Goal: Task Accomplishment & Management: Manage account settings

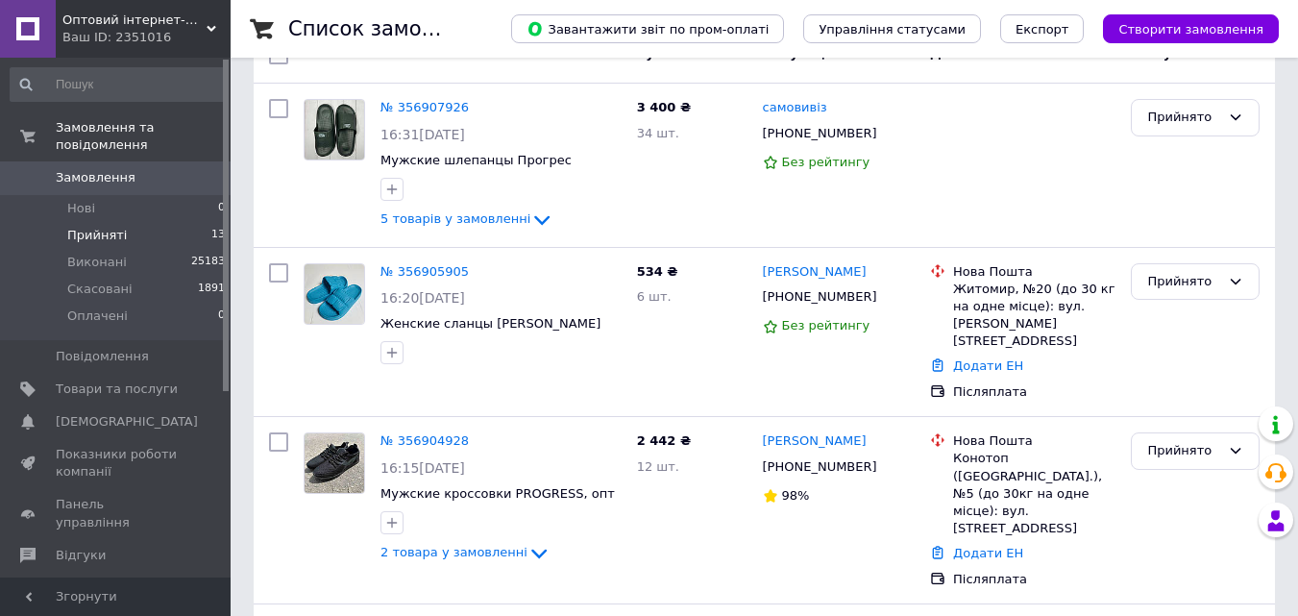
scroll to position [192, 0]
click at [99, 227] on span "Прийняті" at bounding box center [97, 235] width 60 height 17
click at [94, 195] on li "Нові 0" at bounding box center [118, 208] width 236 height 27
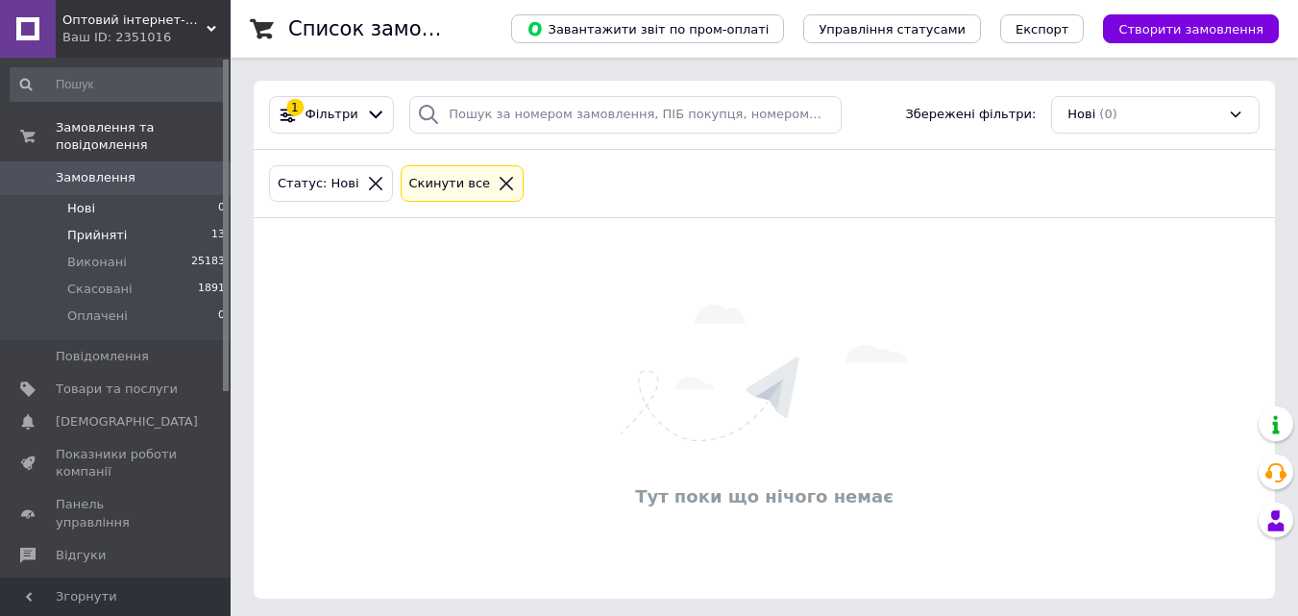
click at [109, 227] on span "Прийняті" at bounding box center [97, 235] width 60 height 17
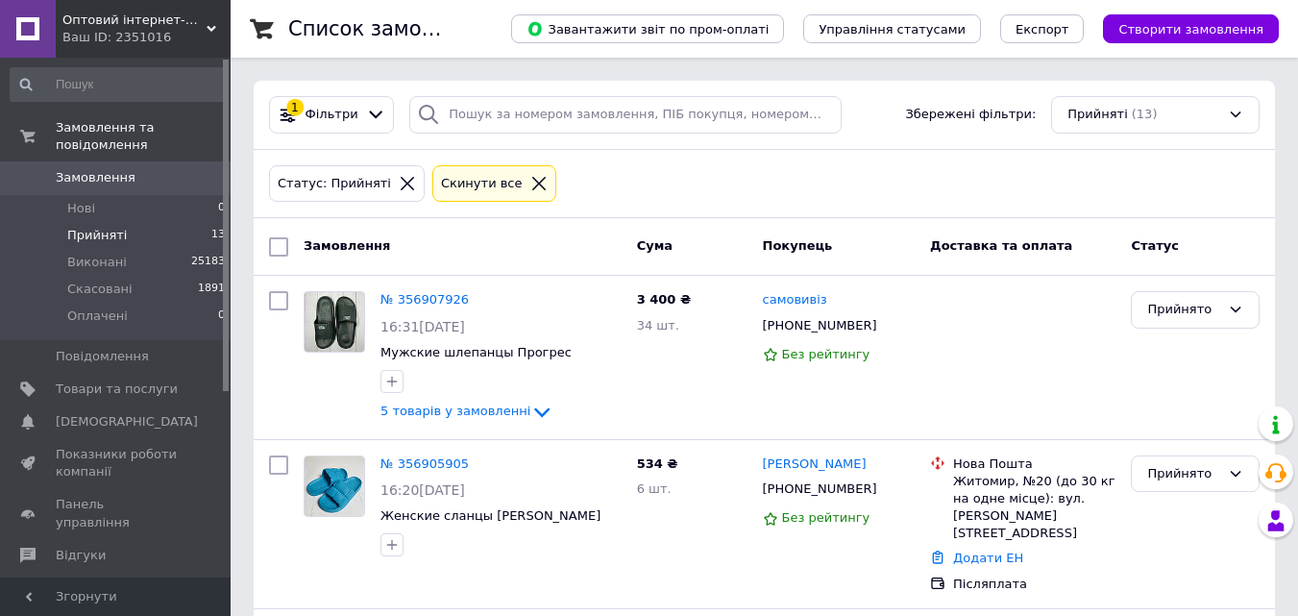
click at [85, 227] on span "Прийняті" at bounding box center [97, 235] width 60 height 17
click at [84, 202] on li "Нові 0" at bounding box center [118, 208] width 236 height 27
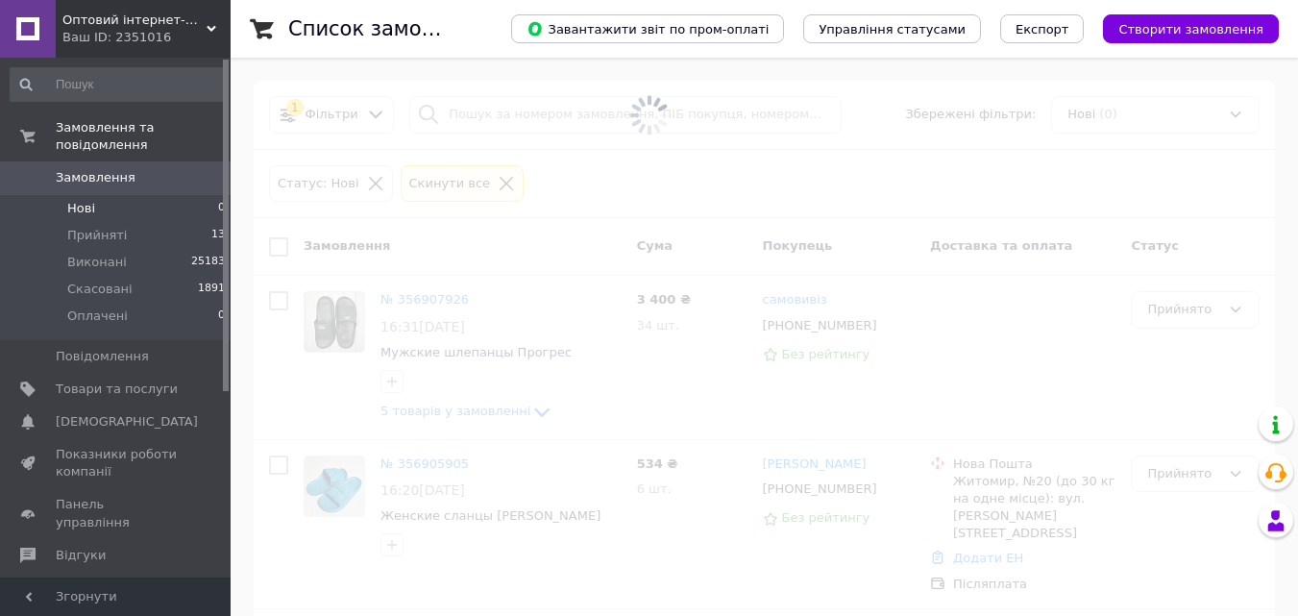
click at [79, 200] on span "Нові" at bounding box center [81, 208] width 28 height 17
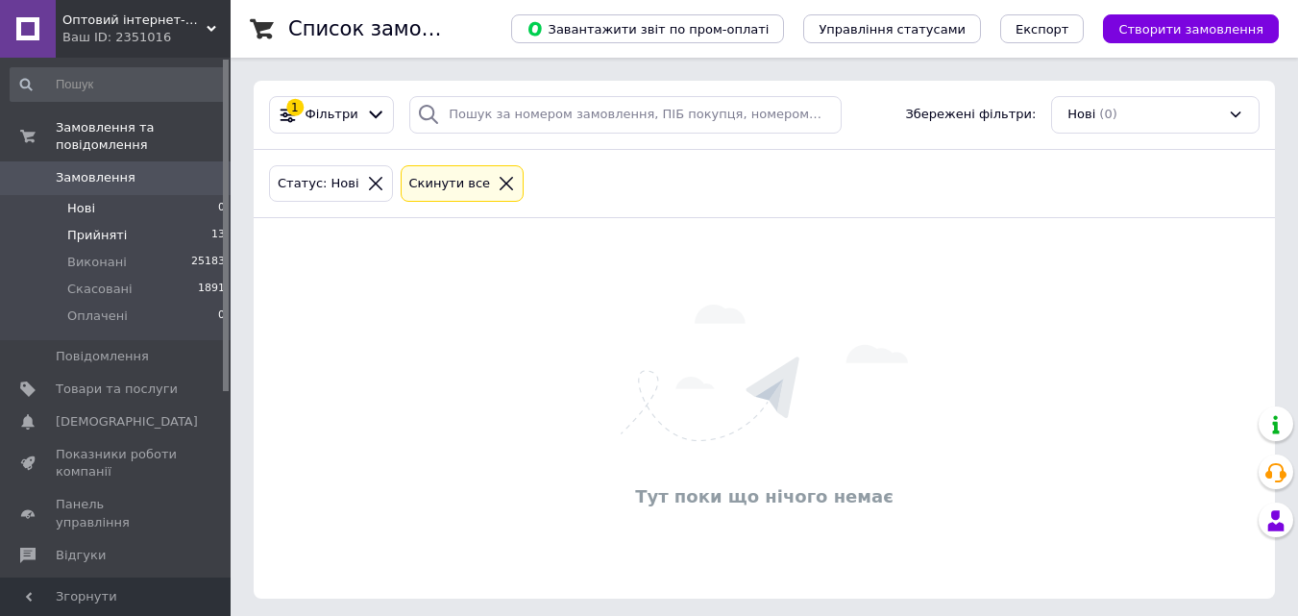
click at [109, 227] on span "Прийняті" at bounding box center [97, 235] width 60 height 17
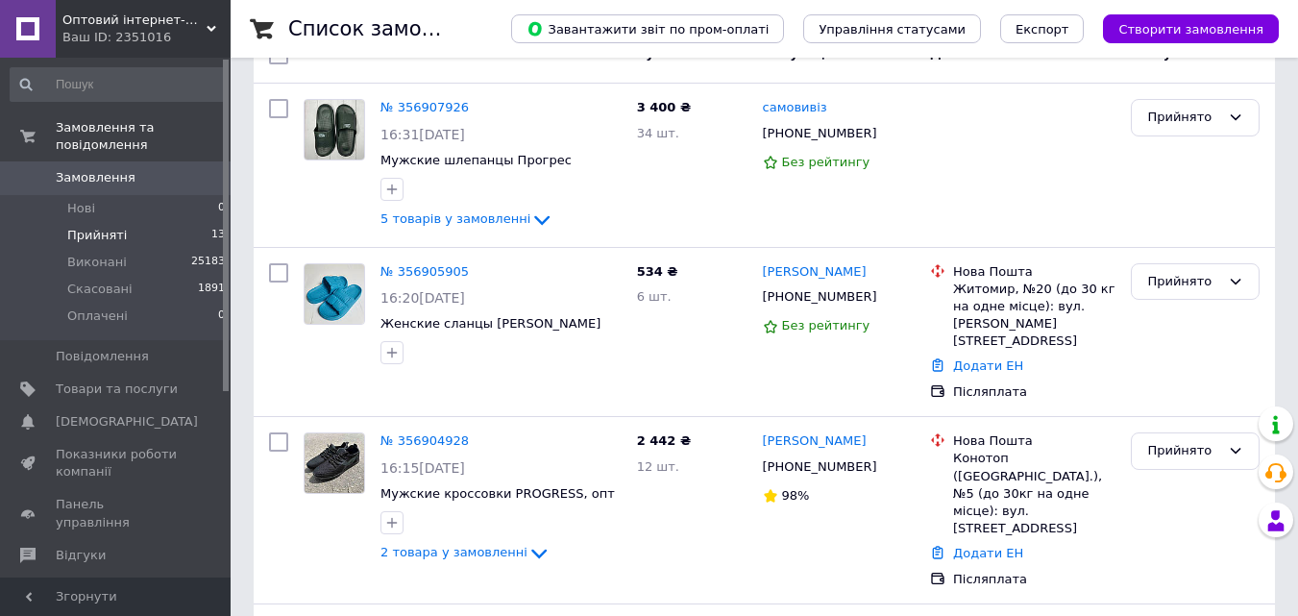
click at [123, 222] on li "Прийняті 13" at bounding box center [118, 235] width 236 height 27
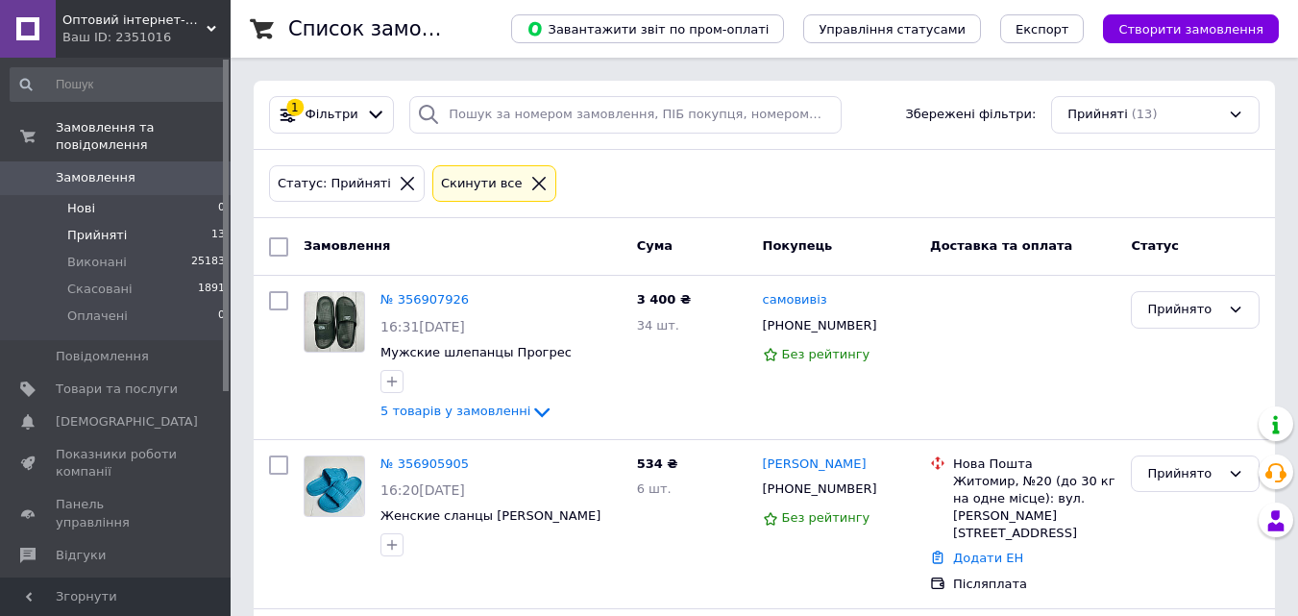
click at [69, 200] on span "Нові" at bounding box center [81, 208] width 28 height 17
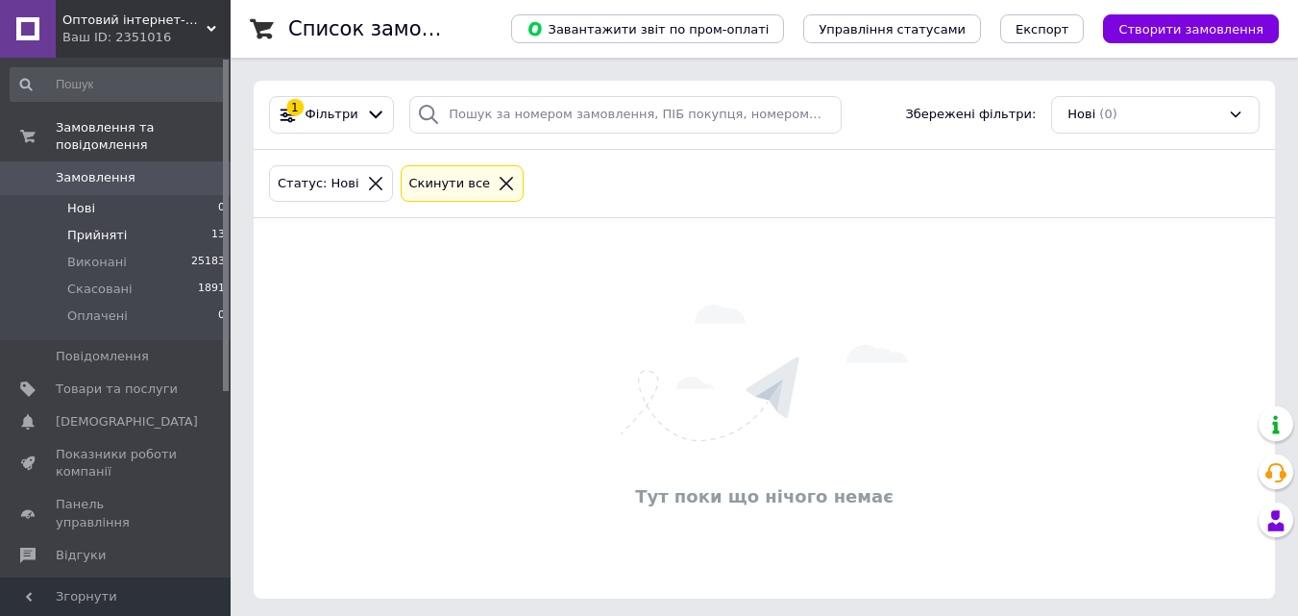
drag, startPoint x: 100, startPoint y: 212, endPoint x: 90, endPoint y: 217, distance: 10.7
click at [94, 227] on span "Прийняті" at bounding box center [97, 235] width 60 height 17
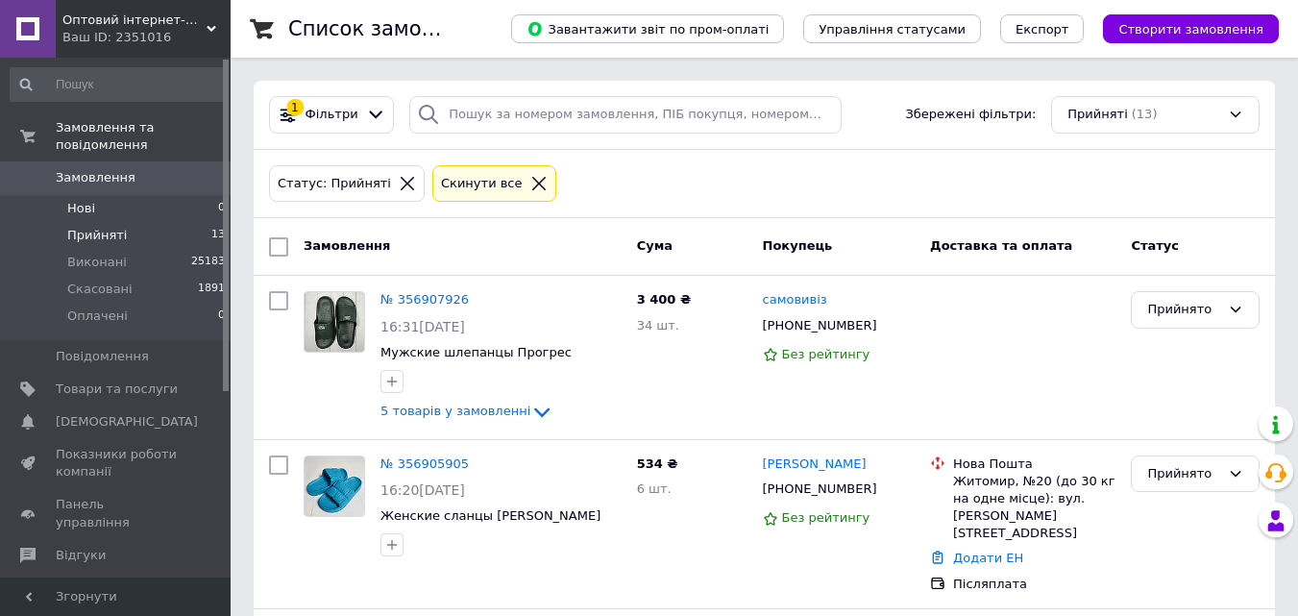
drag, startPoint x: 50, startPoint y: 194, endPoint x: 60, endPoint y: 197, distance: 10.0
click at [57, 196] on li "Нові 0" at bounding box center [118, 208] width 236 height 27
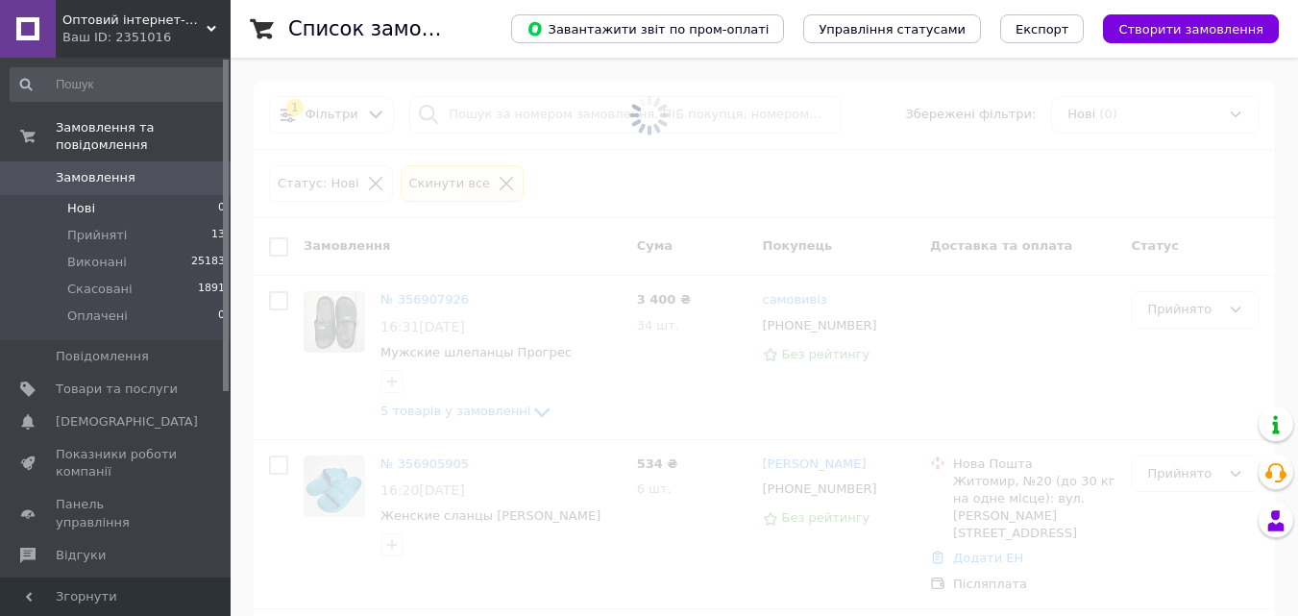
click at [94, 195] on li "Нові 0" at bounding box center [118, 208] width 236 height 27
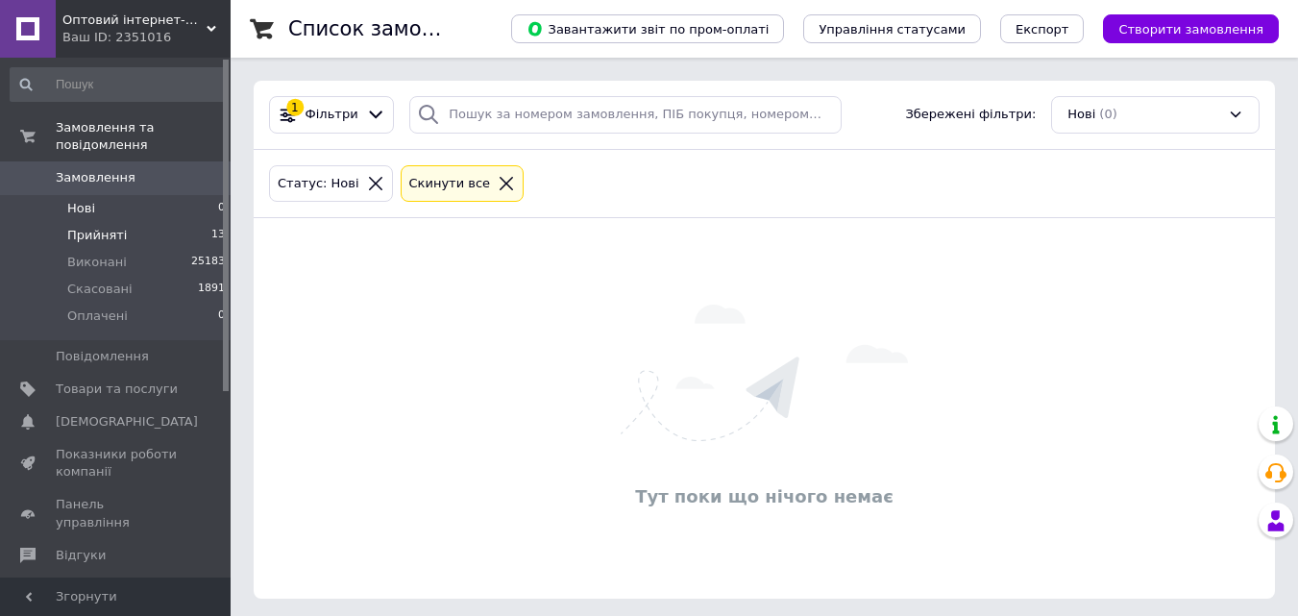
click at [96, 228] on li "Прийняті 13" at bounding box center [118, 235] width 236 height 27
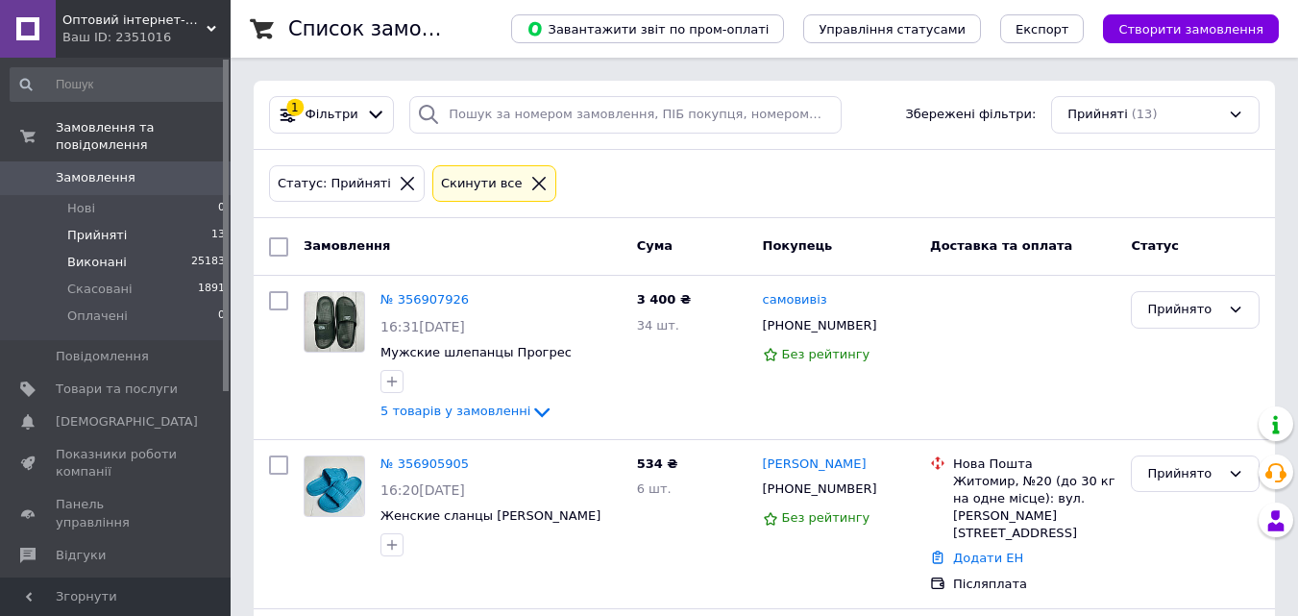
click at [102, 254] on span "Виконані" at bounding box center [97, 262] width 60 height 17
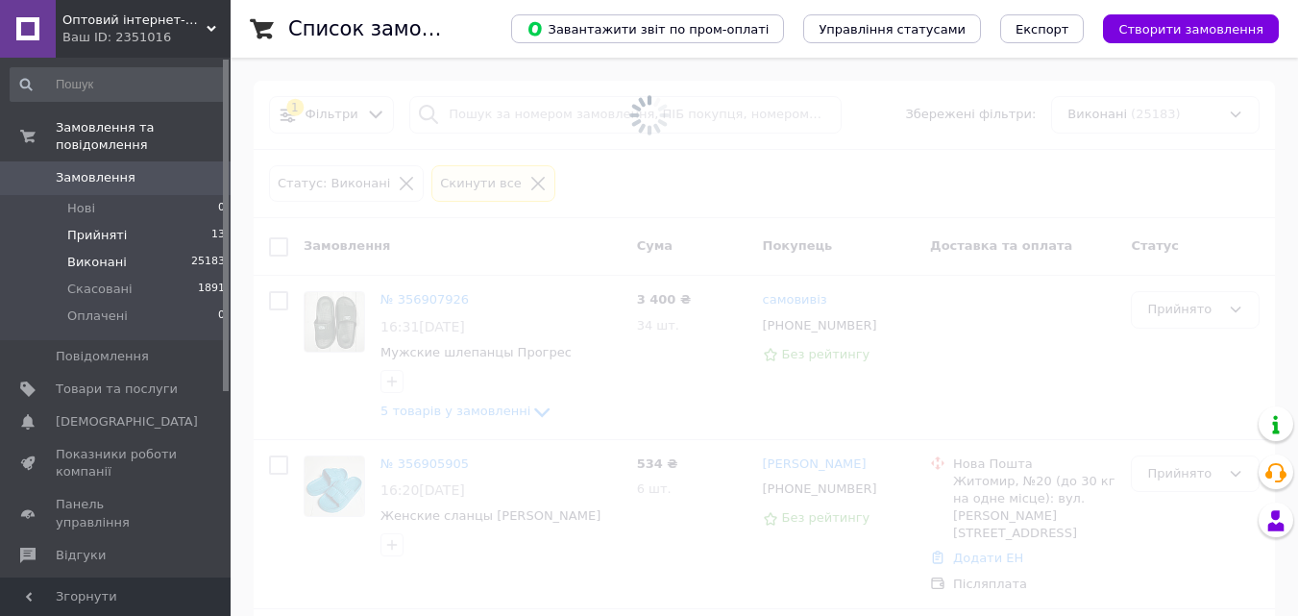
click at [101, 227] on span "Прийняті" at bounding box center [97, 235] width 60 height 17
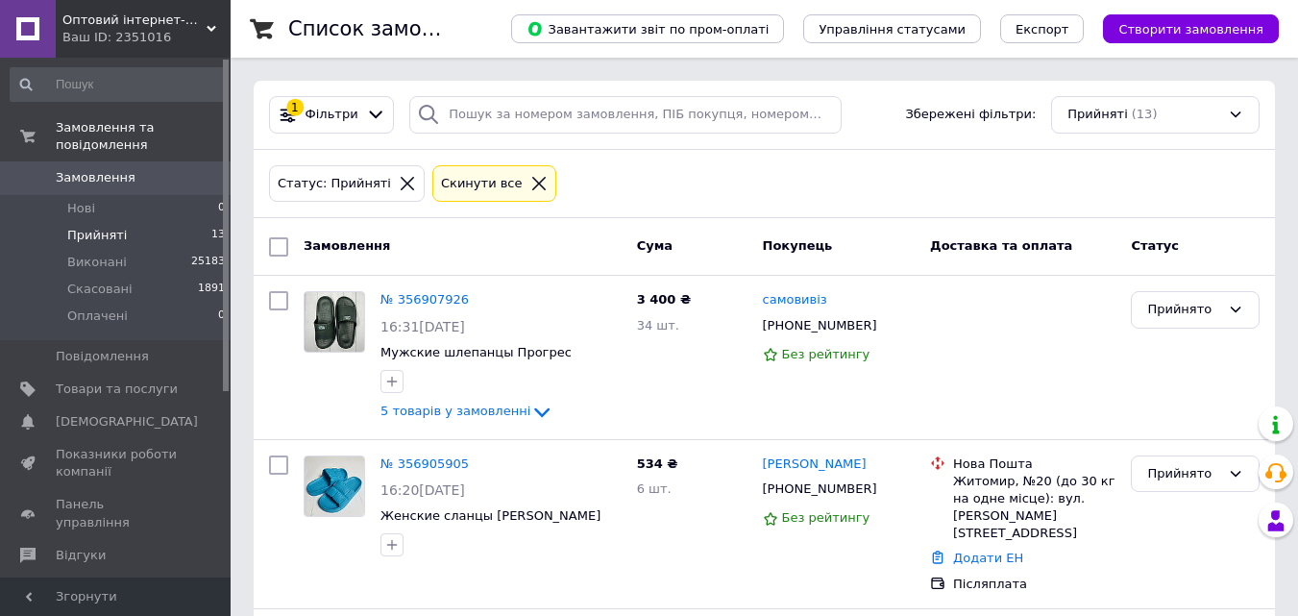
click at [110, 222] on li "Прийняті 13" at bounding box center [118, 235] width 236 height 27
click at [96, 254] on span "Виконані" at bounding box center [97, 262] width 60 height 17
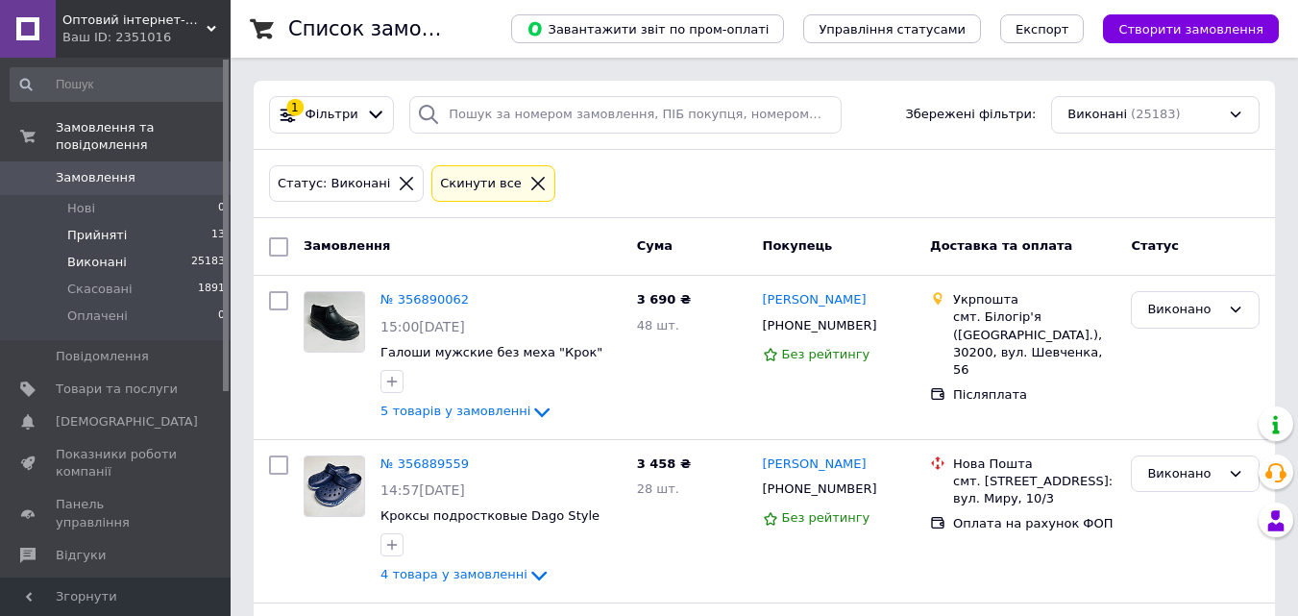
click at [101, 227] on span "Прийняті" at bounding box center [97, 235] width 60 height 17
